Goal: Task Accomplishment & Management: Complete application form

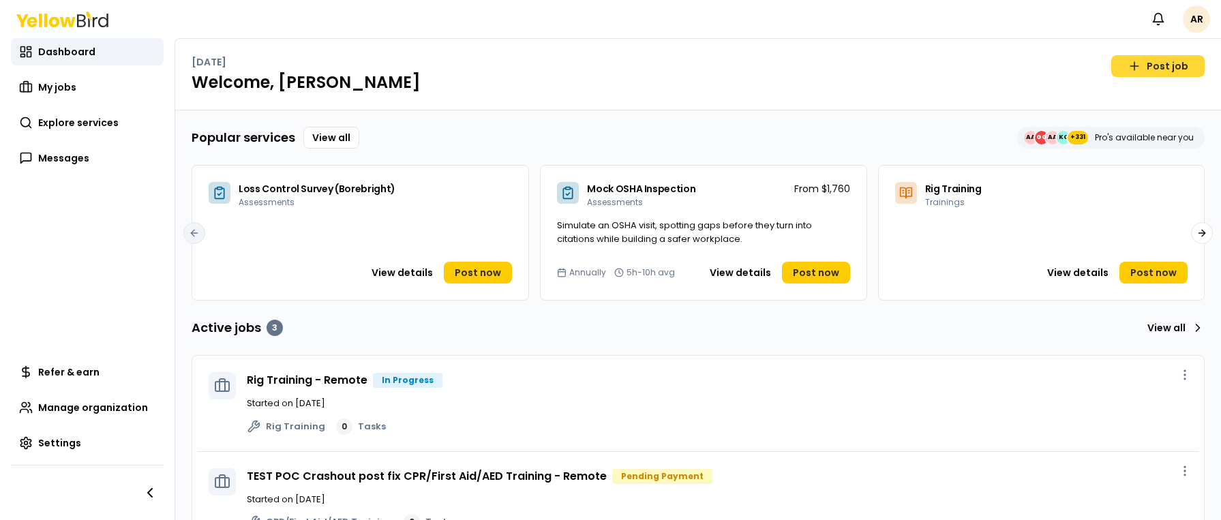
click at [1137, 71] on link "Post job" at bounding box center [1157, 66] width 93 height 22
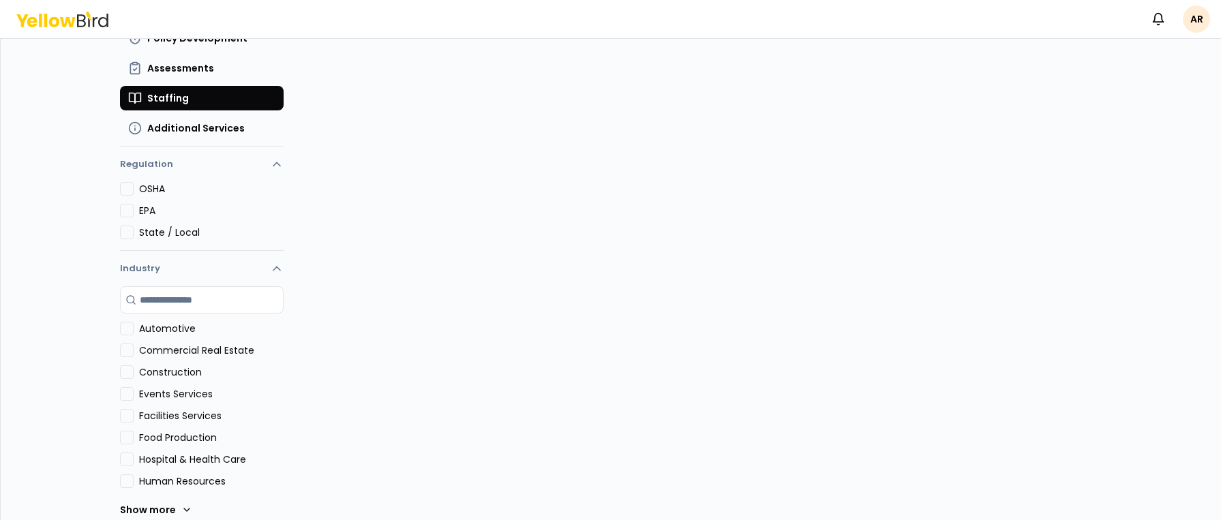
scroll to position [228, 0]
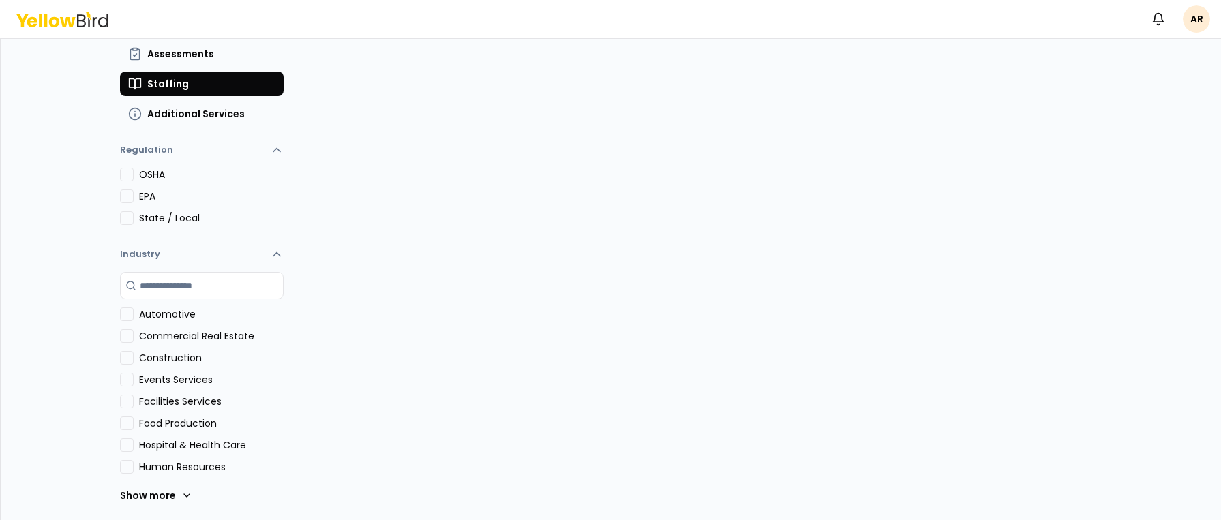
click at [125, 316] on button "Automotive" at bounding box center [127, 315] width 14 height 14
click at [125, 315] on button "Automotive" at bounding box center [127, 315] width 14 height 14
click at [124, 359] on button "Construction" at bounding box center [127, 358] width 14 height 14
click at [125, 350] on div "Search industry Automotive Commercial Real Estate Construction Events Services …" at bounding box center [202, 396] width 164 height 248
click at [123, 359] on button "Construction" at bounding box center [127, 358] width 14 height 14
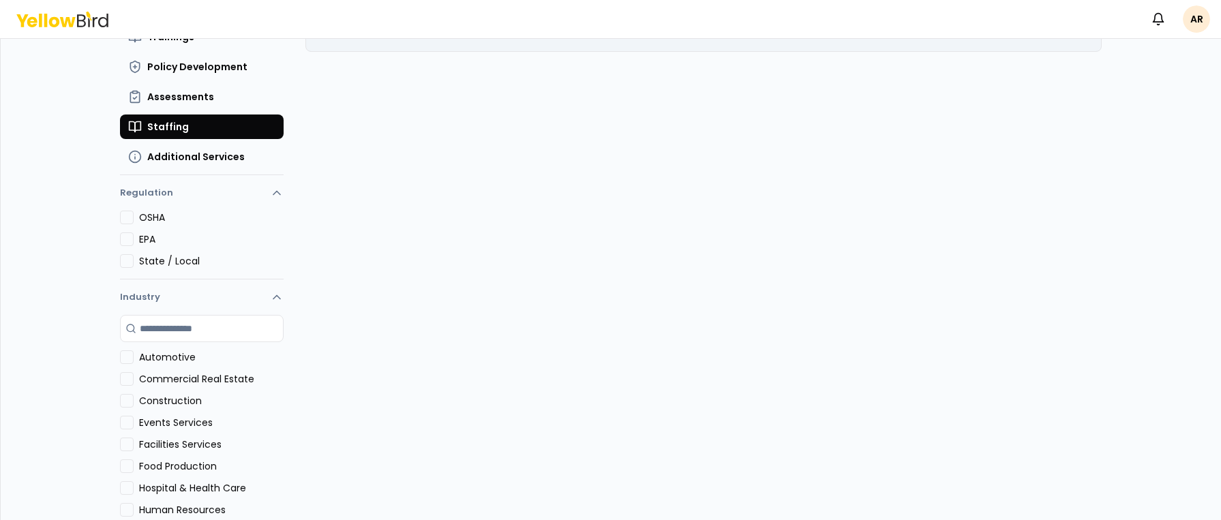
scroll to position [0, 0]
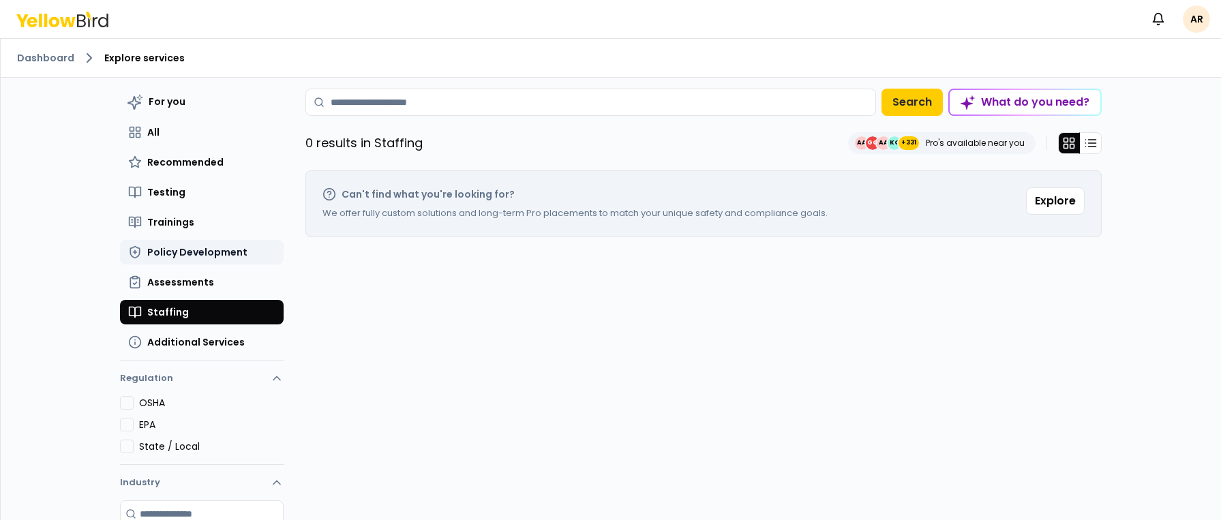
click at [204, 251] on span "Policy Development" at bounding box center [197, 252] width 100 height 14
